Goal: Register for event/course

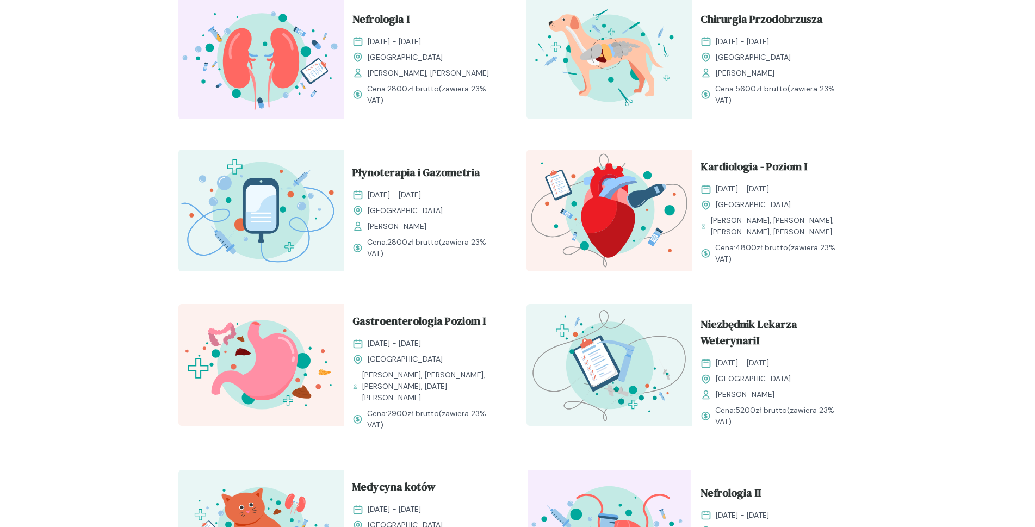
scroll to position [925, 0]
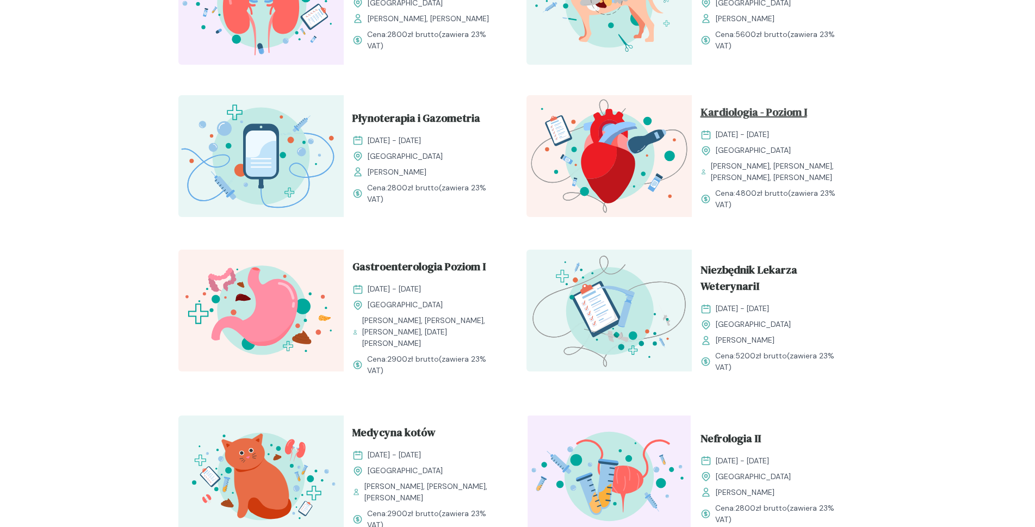
click at [721, 111] on span "Kardiologia - Poziom I" at bounding box center [754, 114] width 107 height 21
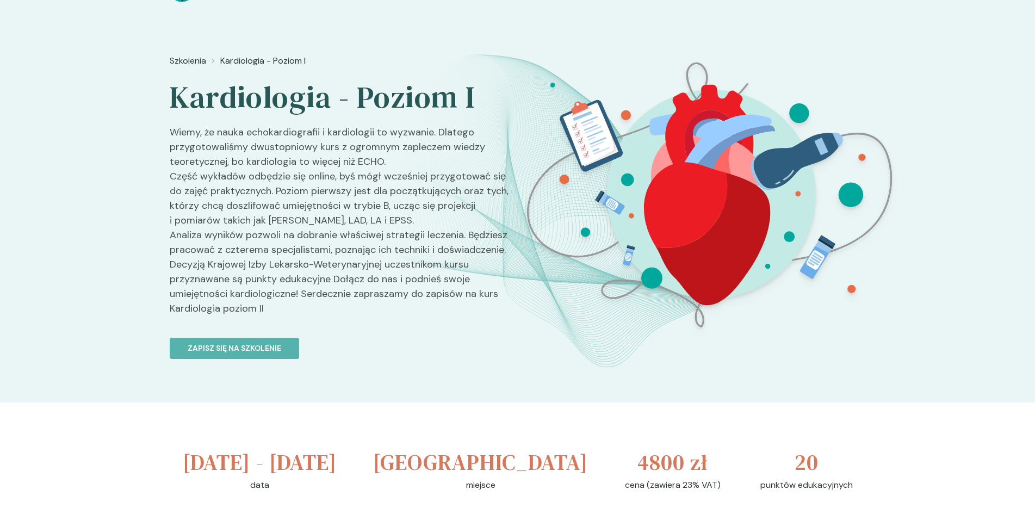
scroll to position [23, 0]
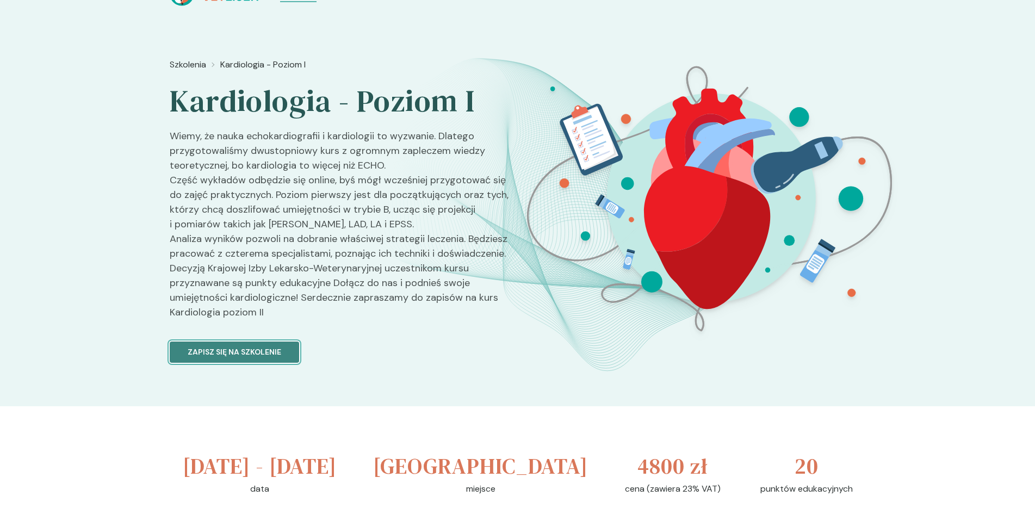
click at [248, 347] on p "Zapisz się na szkolenie" at bounding box center [235, 352] width 94 height 11
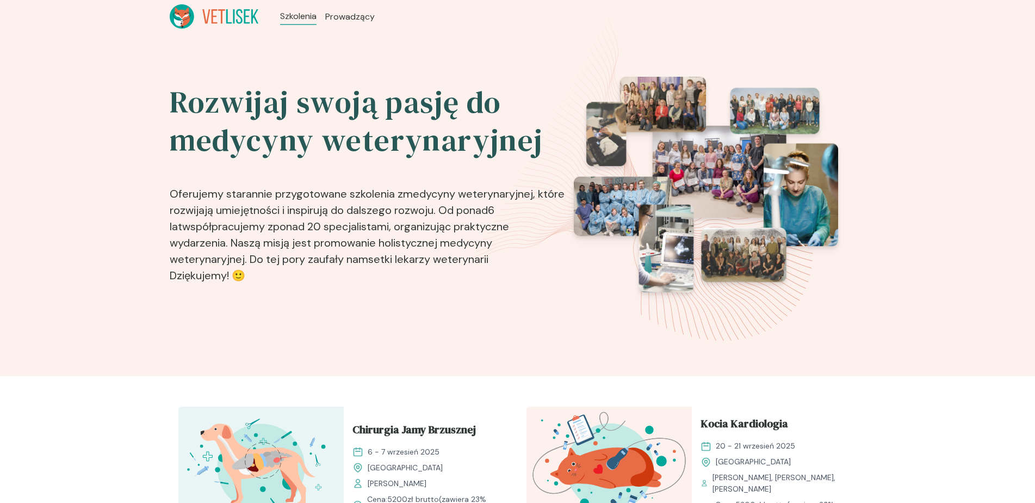
scroll to position [218, 0]
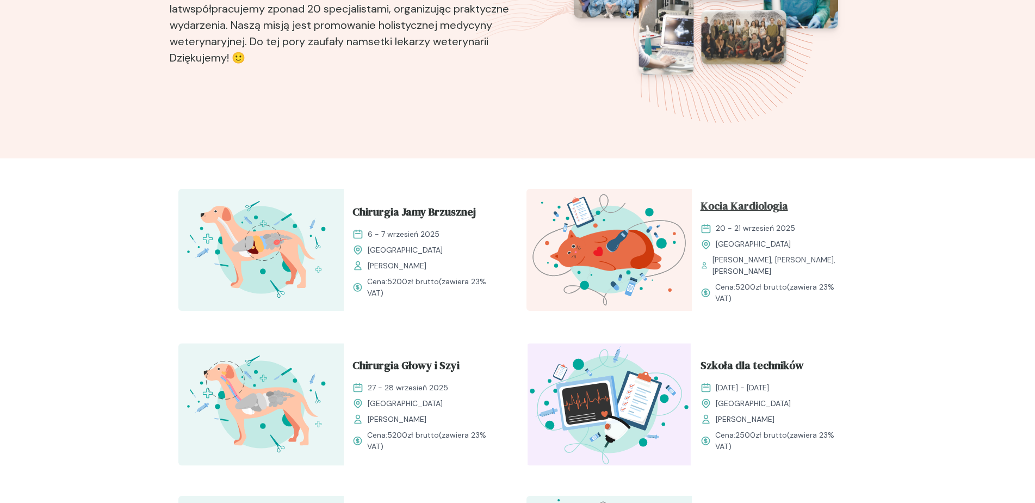
click at [725, 205] on span "Kocia Kardiologia" at bounding box center [745, 207] width 88 height 21
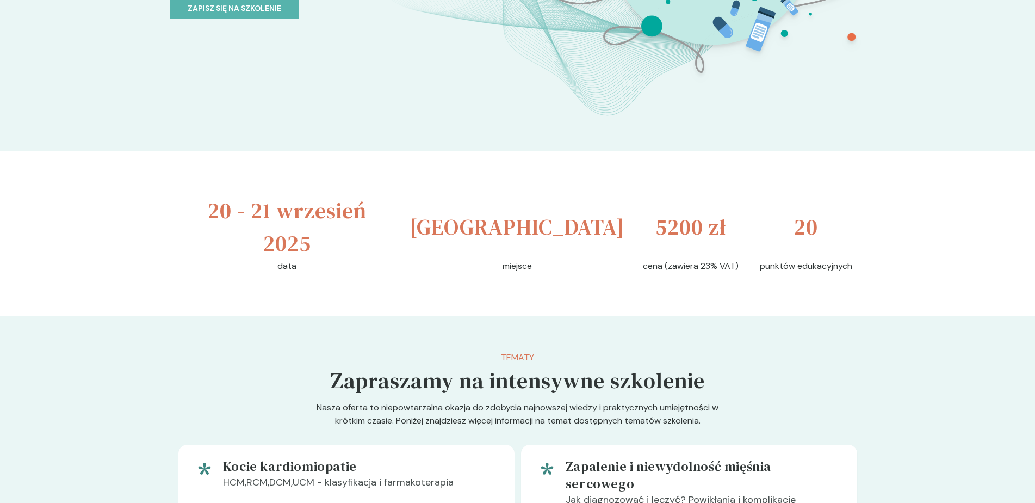
scroll to position [218, 0]
